Goal: Information Seeking & Learning: Learn about a topic

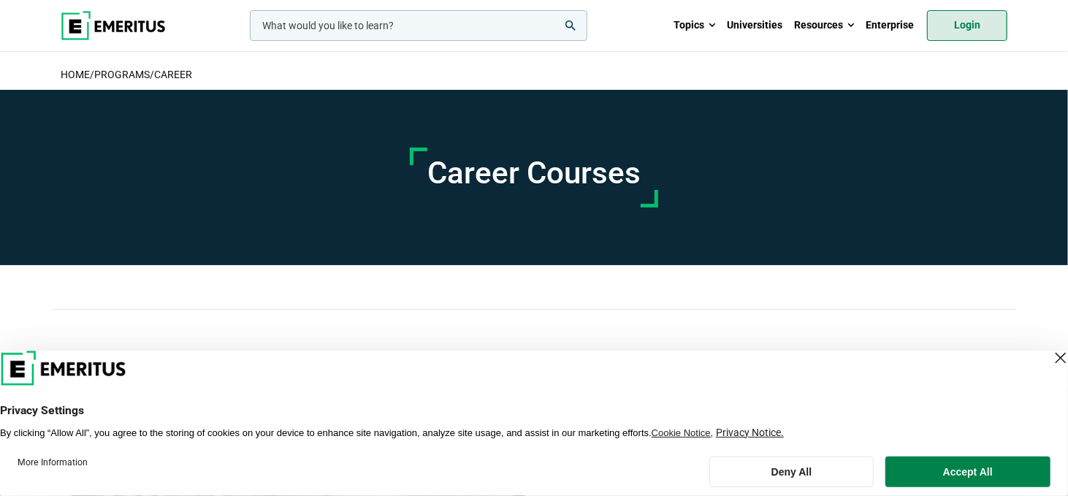
click at [966, 28] on link "Login" at bounding box center [967, 25] width 80 height 31
drag, startPoint x: 457, startPoint y: 175, endPoint x: 517, endPoint y: 176, distance: 60.7
click at [517, 176] on h1 "Career Courses" at bounding box center [534, 173] width 213 height 37
drag, startPoint x: 539, startPoint y: 177, endPoint x: 636, endPoint y: 180, distance: 96.5
click at [636, 180] on h1 "Career Courses" at bounding box center [534, 173] width 213 height 37
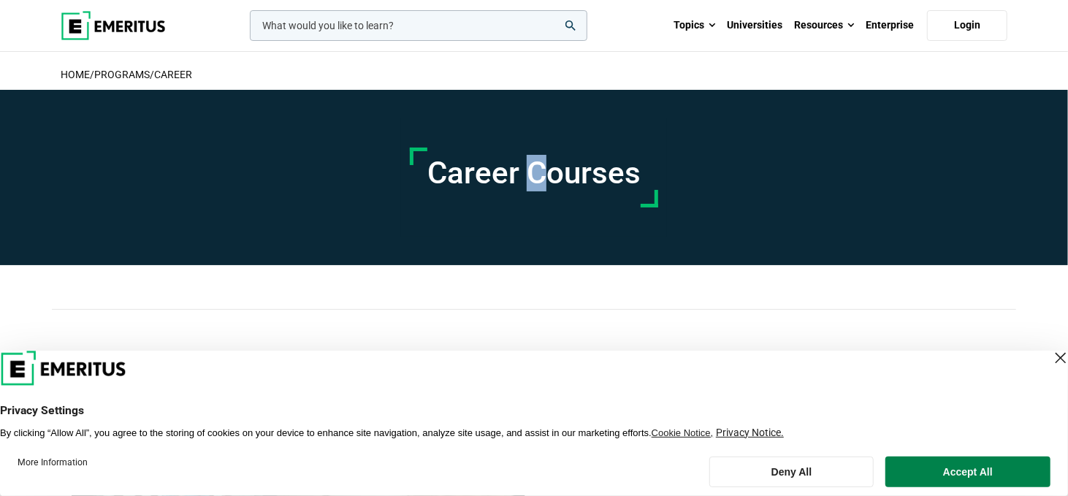
click at [590, 188] on h1 "Career Courses" at bounding box center [534, 173] width 213 height 37
drag, startPoint x: 544, startPoint y: 177, endPoint x: 633, endPoint y: 178, distance: 88.4
click at [633, 178] on h1 "Career Courses" at bounding box center [534, 173] width 213 height 37
click at [623, 189] on h1 "Career Courses" at bounding box center [534, 173] width 213 height 37
drag, startPoint x: 626, startPoint y: 178, endPoint x: 450, endPoint y: 172, distance: 175.5
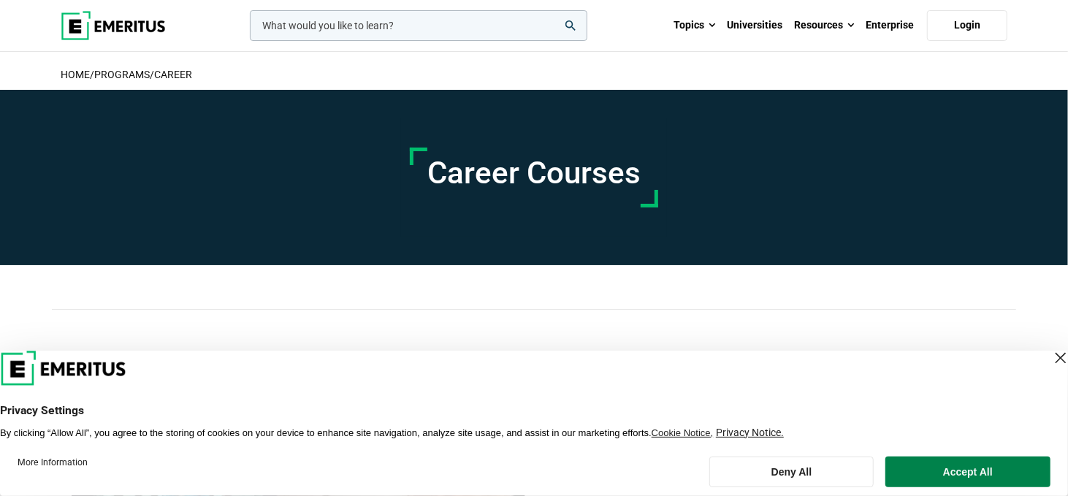
click at [450, 172] on h1 "Career Courses" at bounding box center [534, 173] width 213 height 37
click at [510, 177] on h1 "Career Courses" at bounding box center [534, 173] width 213 height 37
click at [542, 177] on h1 "Career Courses" at bounding box center [534, 173] width 213 height 37
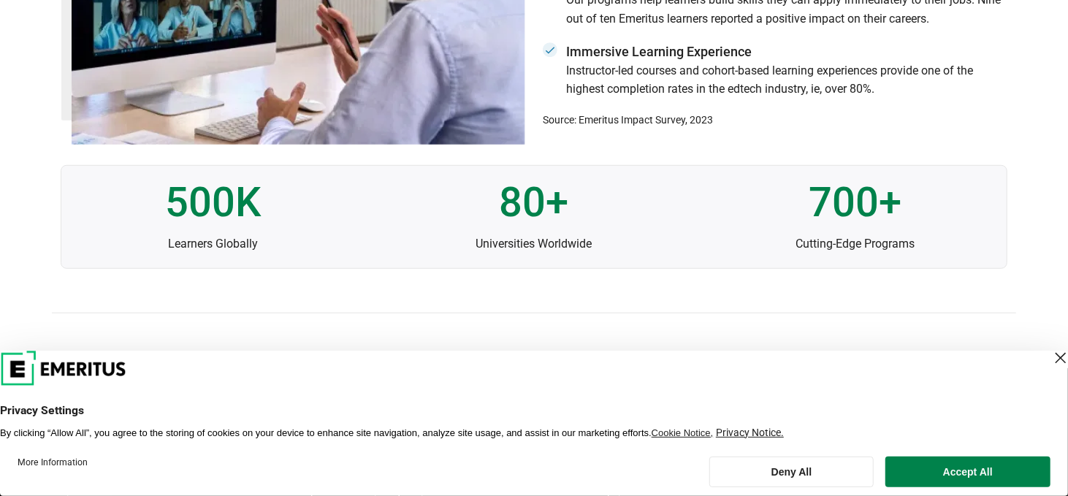
scroll to position [512, 0]
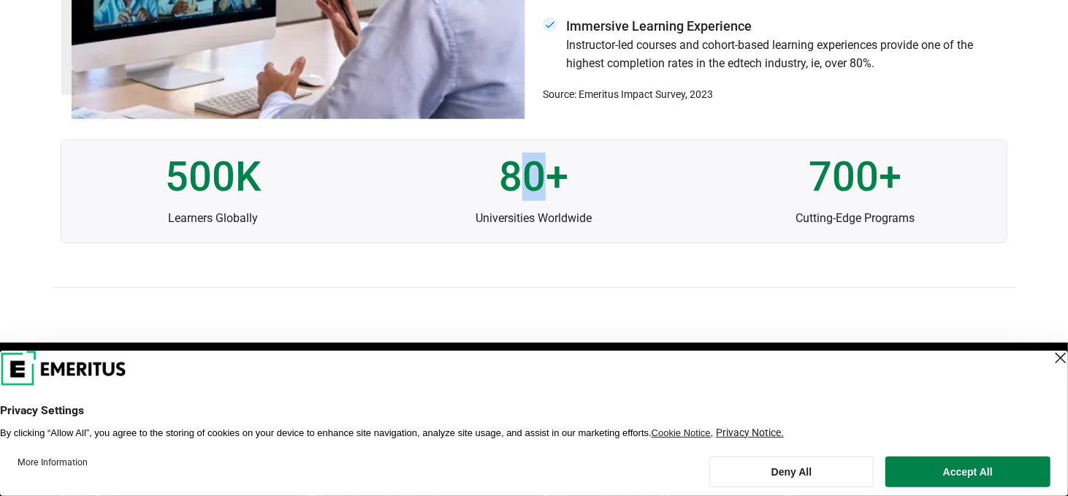
drag, startPoint x: 546, startPoint y: 170, endPoint x: 555, endPoint y: 170, distance: 8.8
click at [555, 170] on p "80+" at bounding box center [533, 177] width 303 height 45
click at [548, 175] on p "80+" at bounding box center [533, 177] width 303 height 45
drag, startPoint x: 516, startPoint y: 181, endPoint x: 550, endPoint y: 181, distance: 34.3
click at [550, 181] on p "80+" at bounding box center [533, 177] width 303 height 45
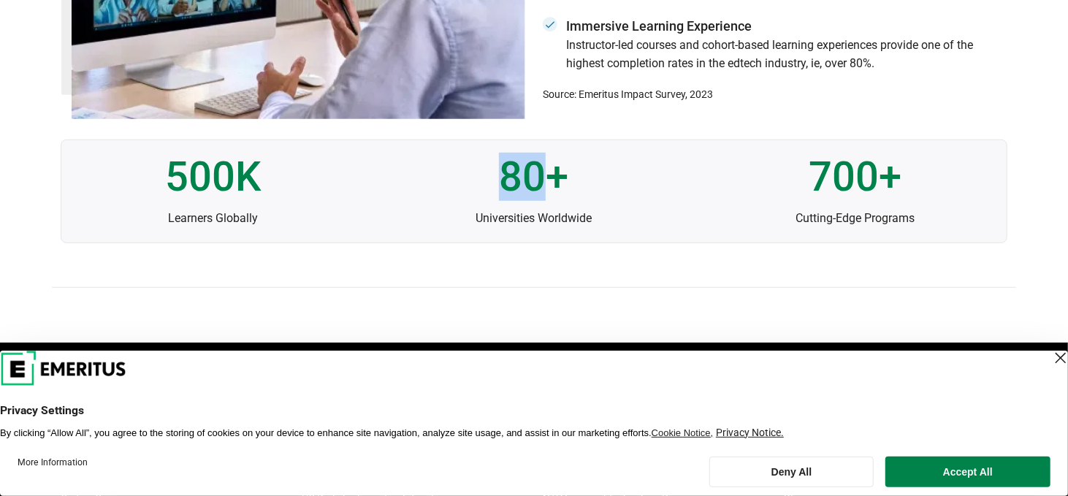
click at [526, 183] on p "80+" at bounding box center [533, 177] width 303 height 45
drag, startPoint x: 543, startPoint y: 183, endPoint x: 500, endPoint y: 183, distance: 43.1
click at [500, 183] on p "80+" at bounding box center [533, 177] width 303 height 45
click at [653, 184] on p "80+" at bounding box center [533, 177] width 303 height 45
click at [845, 183] on p "700+" at bounding box center [855, 177] width 303 height 45
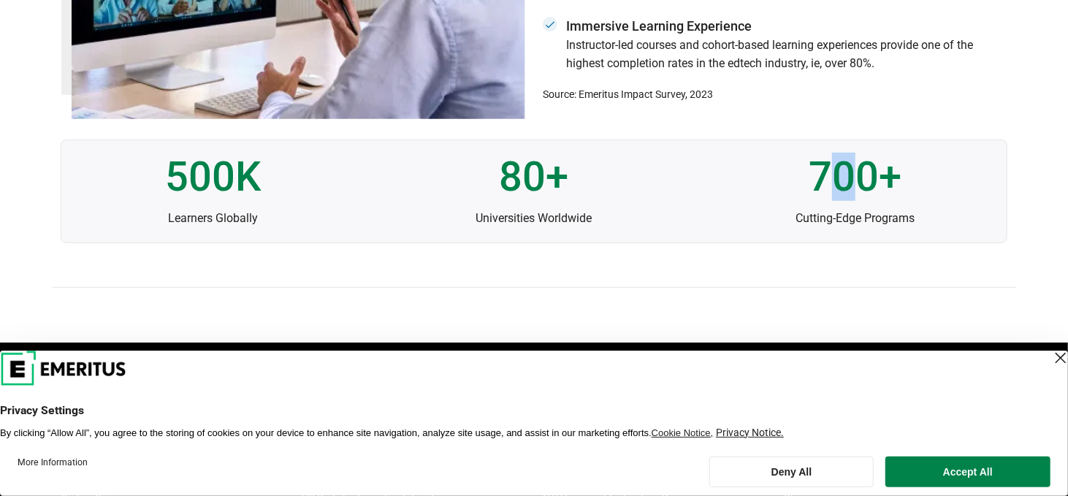
drag, startPoint x: 857, startPoint y: 183, endPoint x: 830, endPoint y: 183, distance: 27.0
click at [830, 183] on p "700+" at bounding box center [855, 177] width 303 height 45
click at [870, 189] on p "700+" at bounding box center [855, 177] width 303 height 45
drag, startPoint x: 877, startPoint y: 189, endPoint x: 818, endPoint y: 189, distance: 58.5
click at [818, 189] on p "700+" at bounding box center [855, 177] width 303 height 45
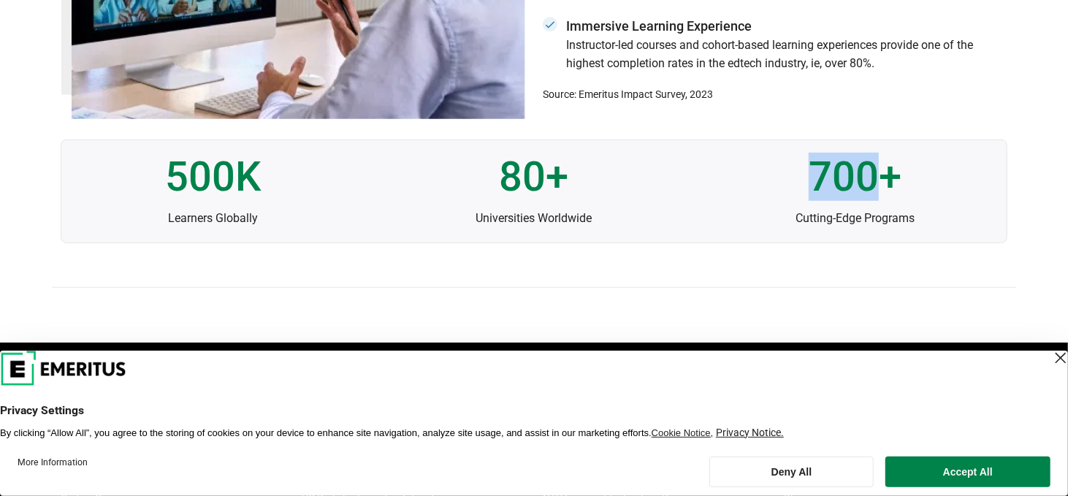
click at [839, 189] on p "700+" at bounding box center [855, 177] width 303 height 45
drag, startPoint x: 830, startPoint y: 189, endPoint x: 875, endPoint y: 189, distance: 45.3
click at [875, 189] on p "700+" at bounding box center [855, 177] width 303 height 45
click at [862, 189] on p "700+" at bounding box center [855, 177] width 303 height 45
drag, startPoint x: 878, startPoint y: 189, endPoint x: 809, endPoint y: 189, distance: 68.7
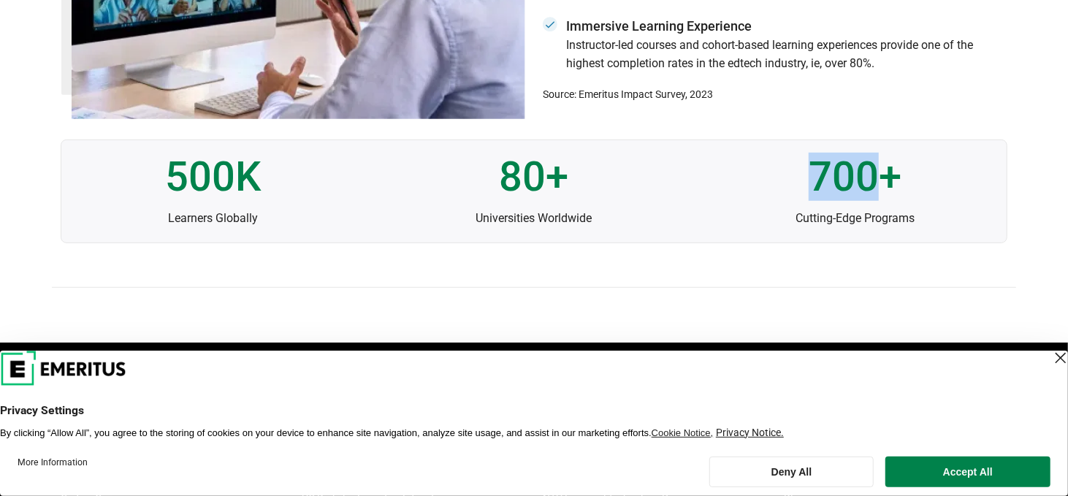
click at [809, 189] on p "700+" at bounding box center [855, 177] width 303 height 45
click at [832, 189] on p "700+" at bounding box center [855, 177] width 303 height 45
drag, startPoint x: 846, startPoint y: 189, endPoint x: 821, endPoint y: 191, distance: 24.9
click at [821, 191] on p "700+" at bounding box center [855, 177] width 303 height 45
click at [831, 191] on p "700+" at bounding box center [855, 177] width 303 height 45
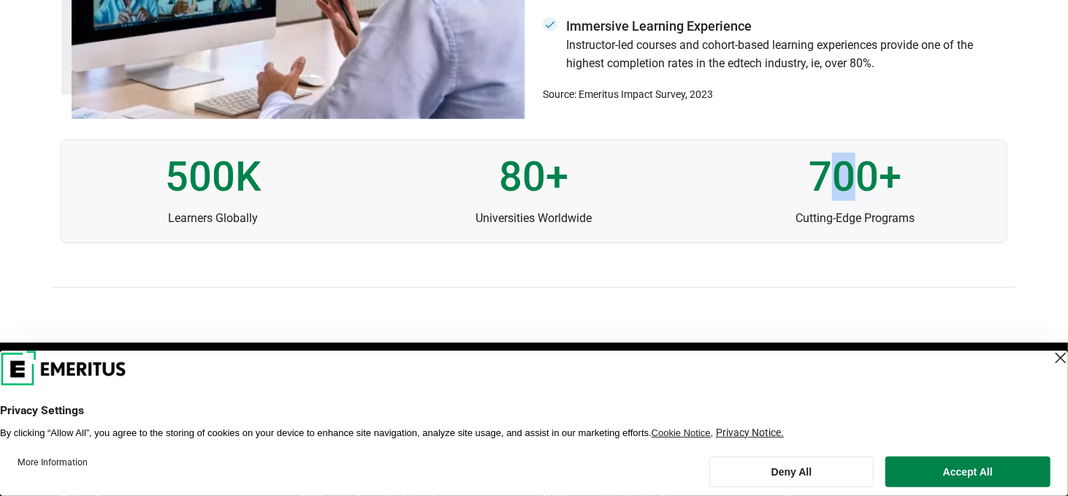
drag, startPoint x: 857, startPoint y: 191, endPoint x: 835, endPoint y: 191, distance: 21.9
click at [835, 191] on p "700+" at bounding box center [855, 177] width 303 height 45
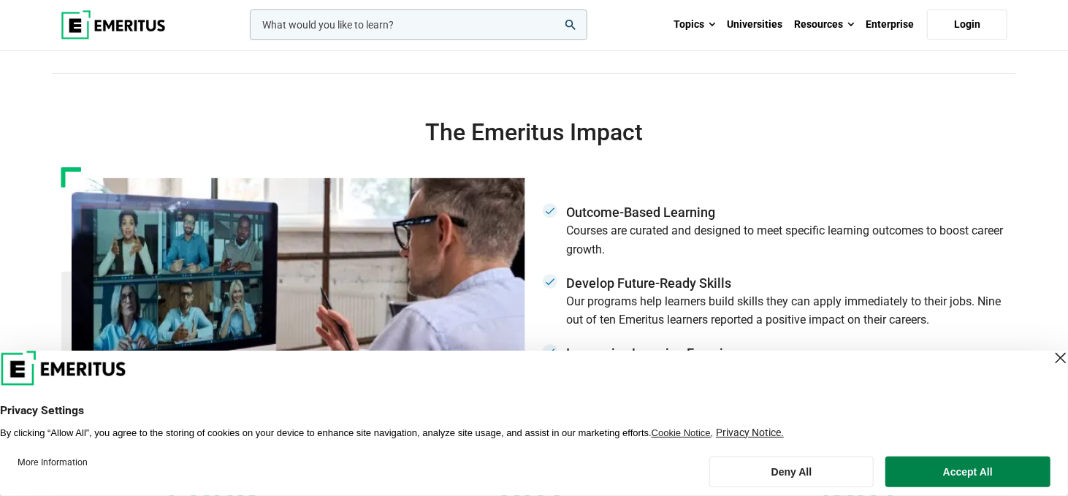
scroll to position [0, 0]
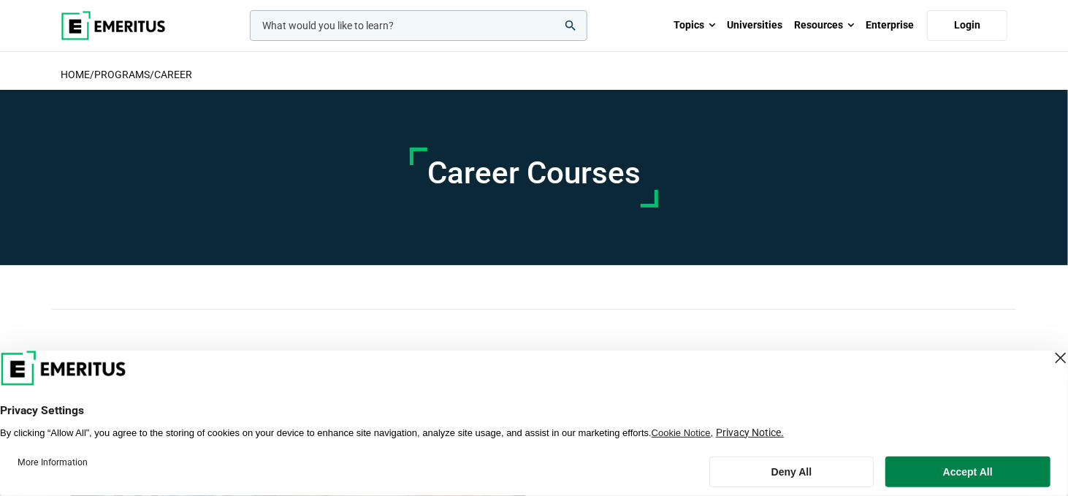
click at [625, 18] on div "leadership marketing project management data science product management Topics …" at bounding box center [534, 25] width 965 height 51
